Goal: Information Seeking & Learning: Learn about a topic

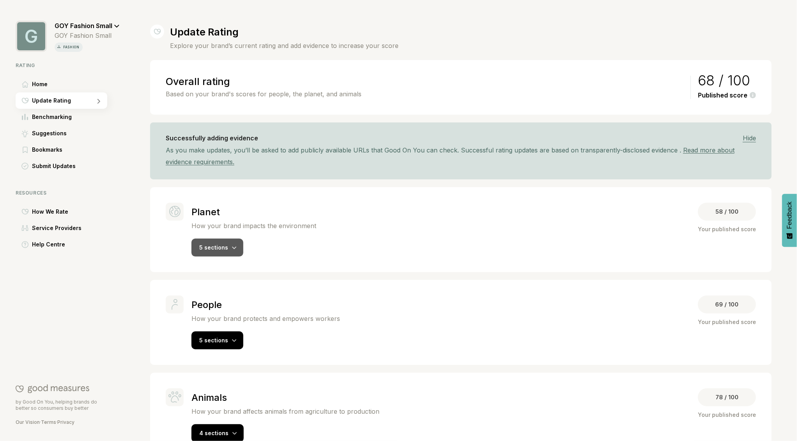
click at [229, 242] on div "5 sections" at bounding box center [217, 248] width 52 height 18
click at [232, 248] on icon at bounding box center [234, 247] width 5 height 3
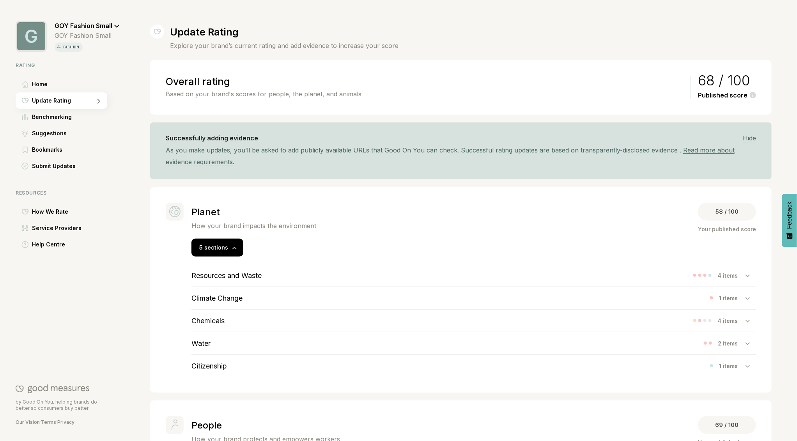
click at [230, 271] on h3 "Resources and Waste" at bounding box center [226, 275] width 70 height 8
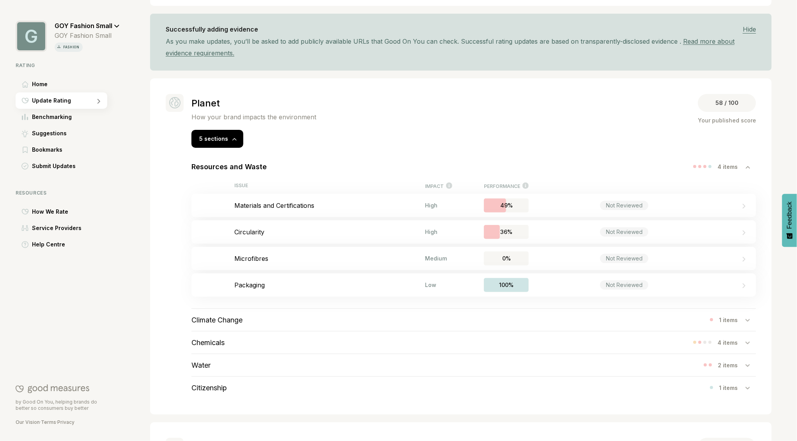
scroll to position [109, 0]
click at [227, 320] on h3 "Climate Change" at bounding box center [216, 319] width 51 height 8
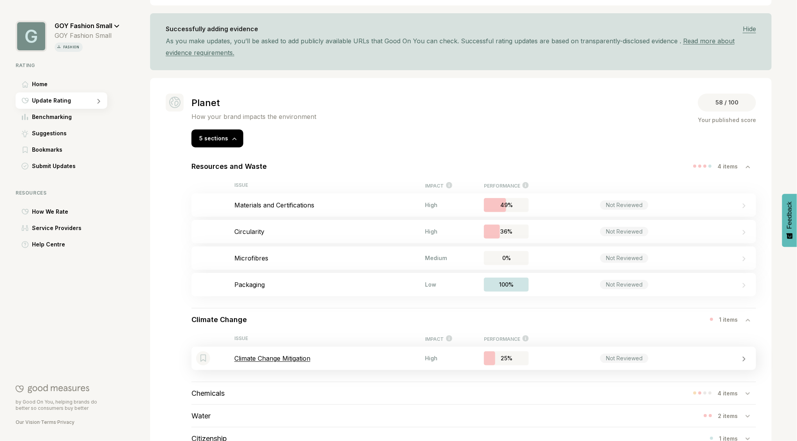
click at [243, 359] on p "Climate Change Mitigation" at bounding box center [329, 358] width 191 height 8
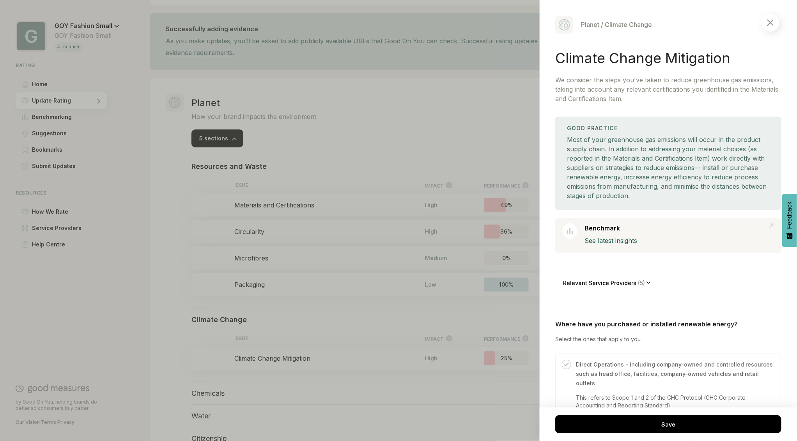
click at [774, 21] on div at bounding box center [770, 23] width 18 height 18
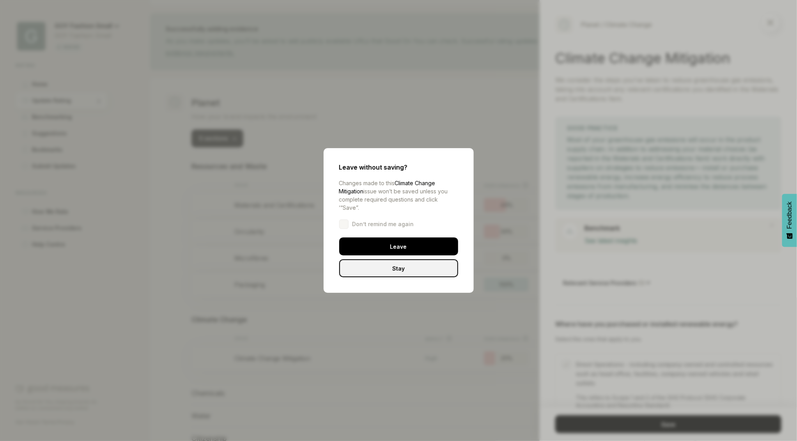
click at [438, 248] on div "Leave" at bounding box center [398, 246] width 119 height 18
